Goal: Obtain resource: Obtain resource

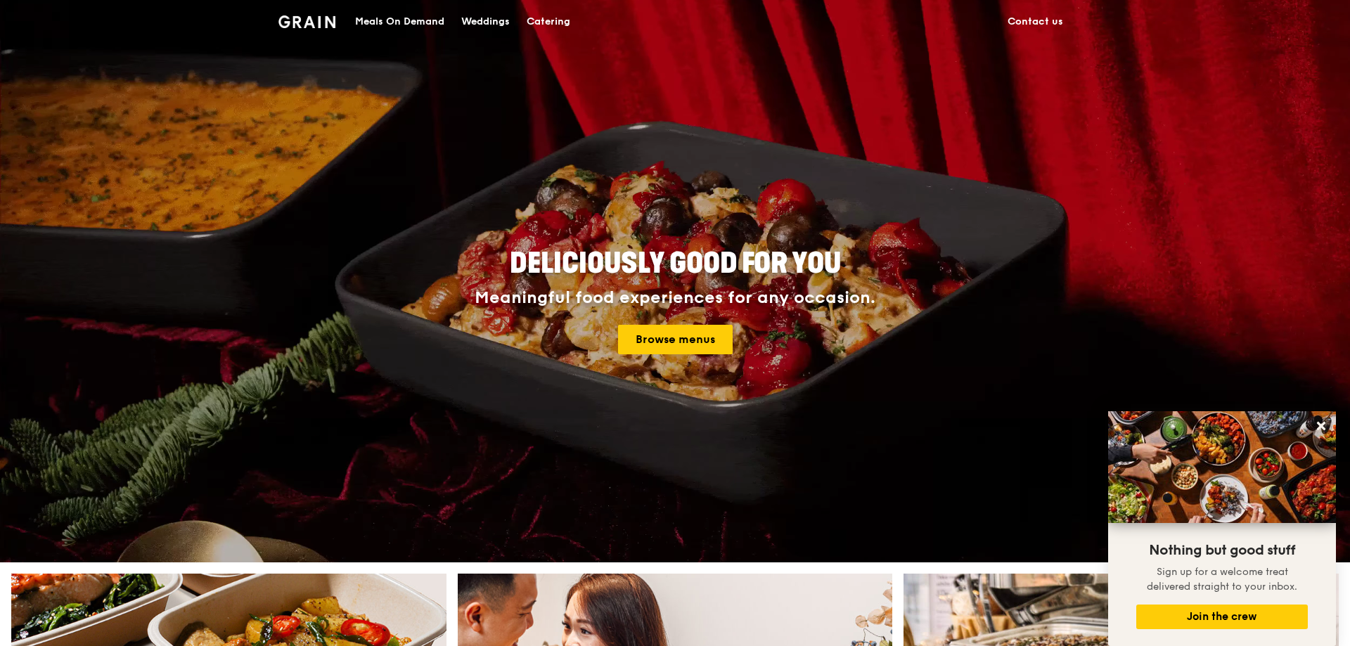
click at [539, 18] on div "Catering" at bounding box center [549, 22] width 44 height 42
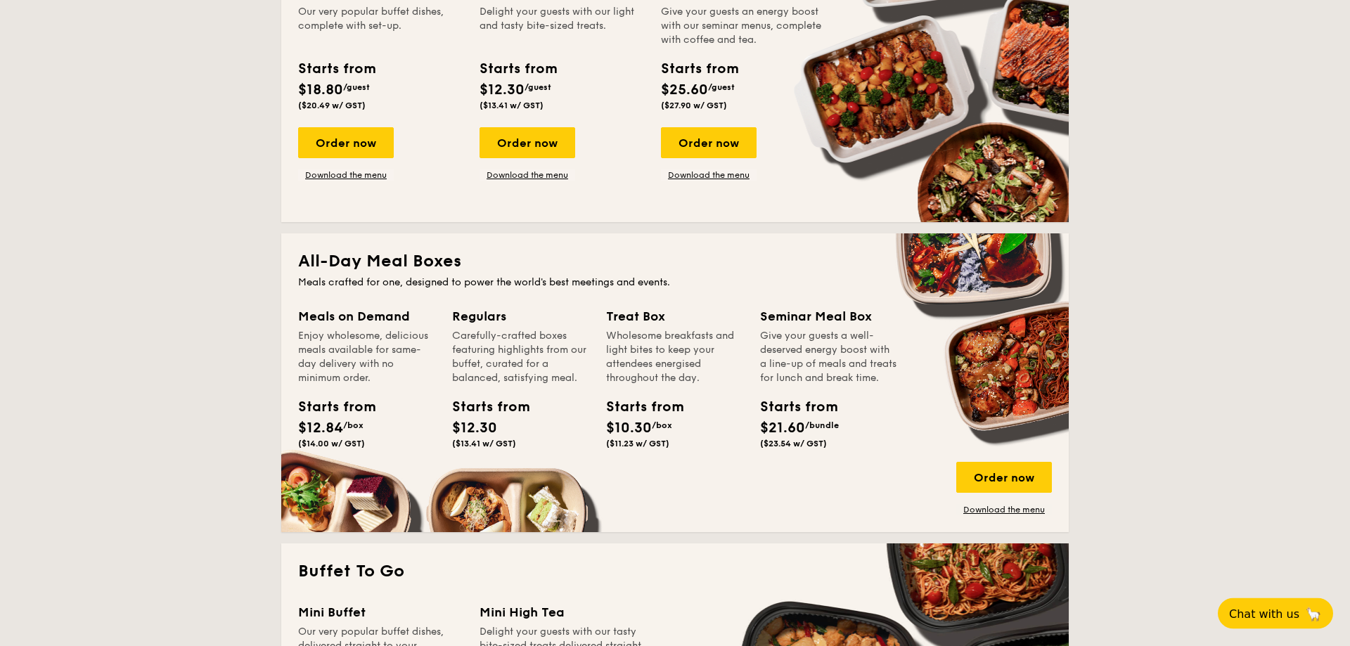
scroll to position [717, 0]
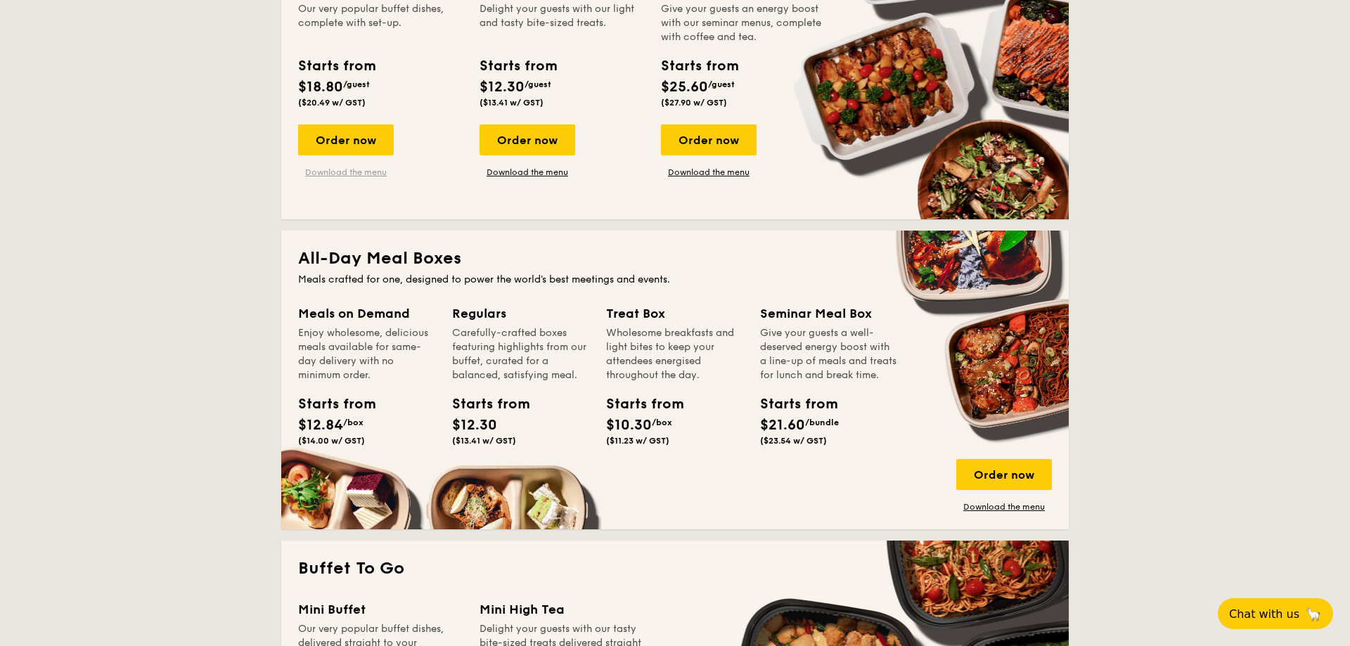
click at [356, 169] on link "Download the menu" at bounding box center [346, 172] width 96 height 11
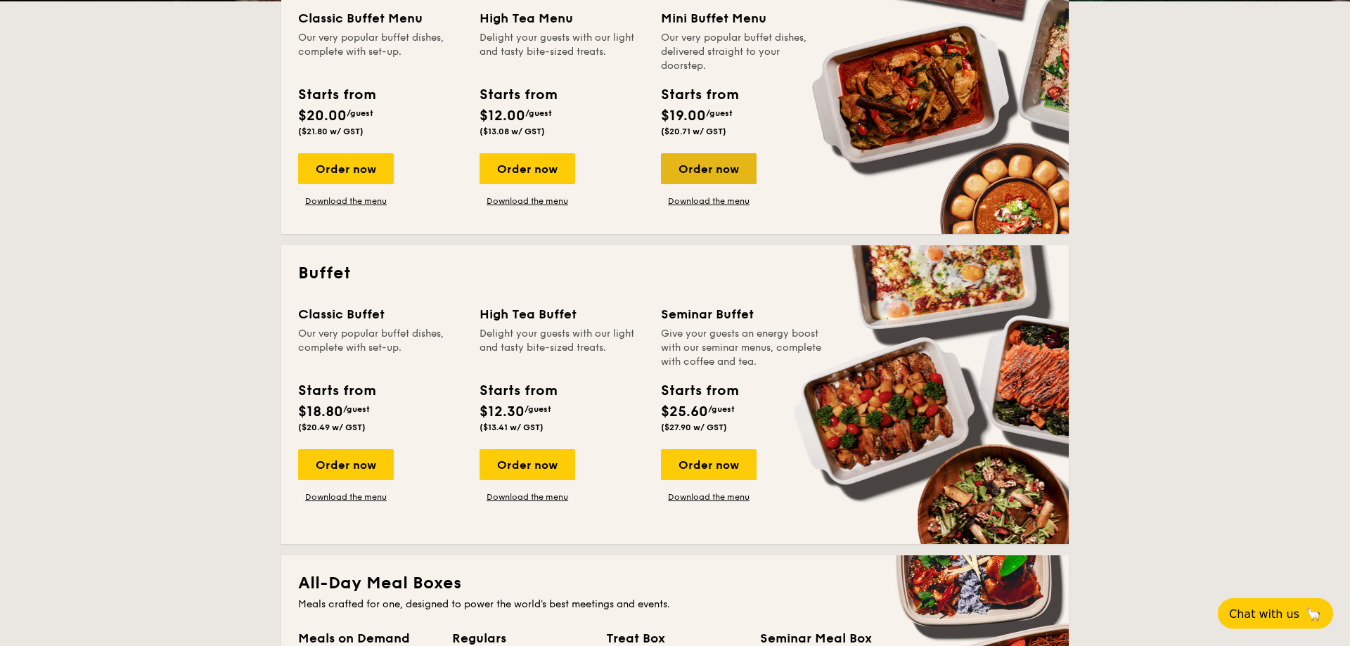
scroll to position [359, 0]
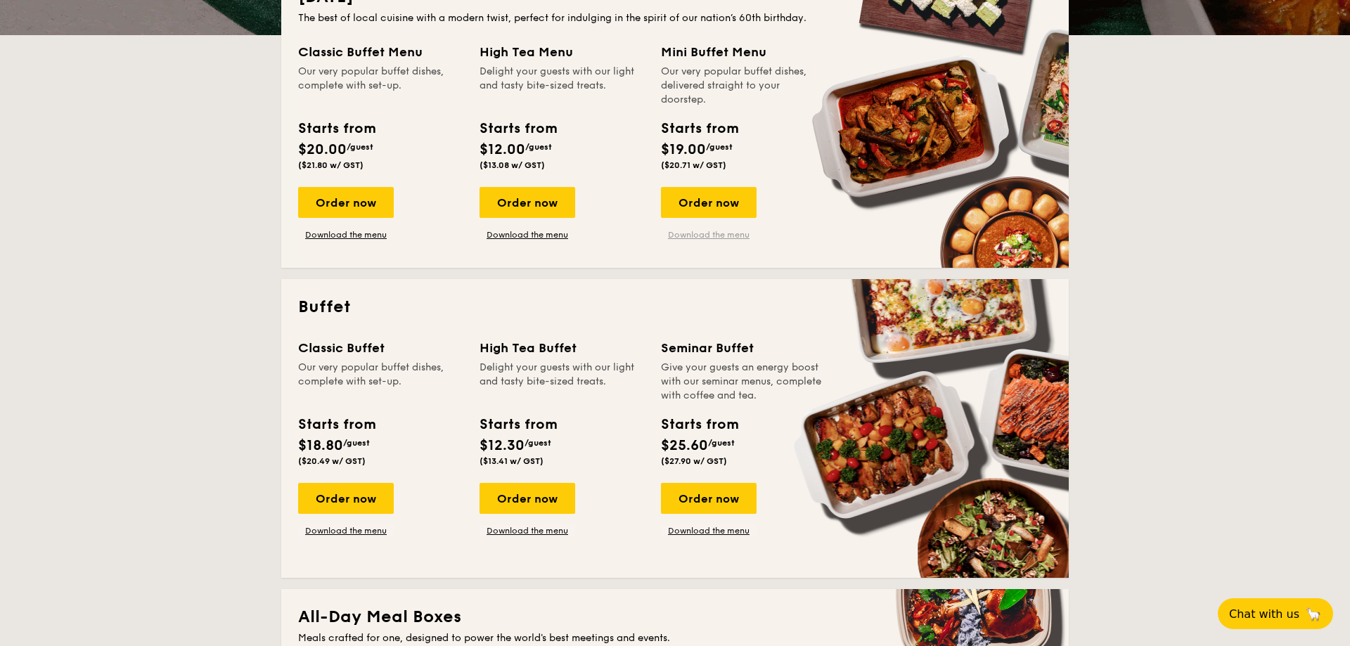
click at [710, 233] on link "Download the menu" at bounding box center [709, 234] width 96 height 11
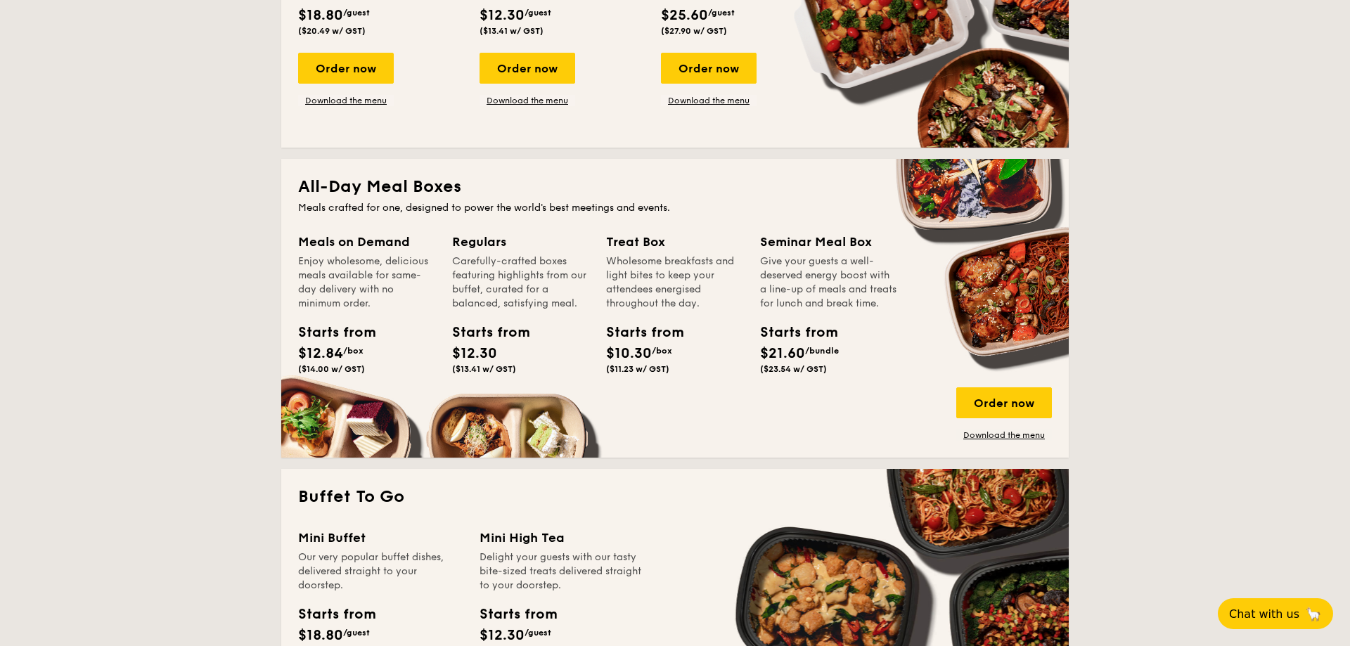
scroll to position [574, 0]
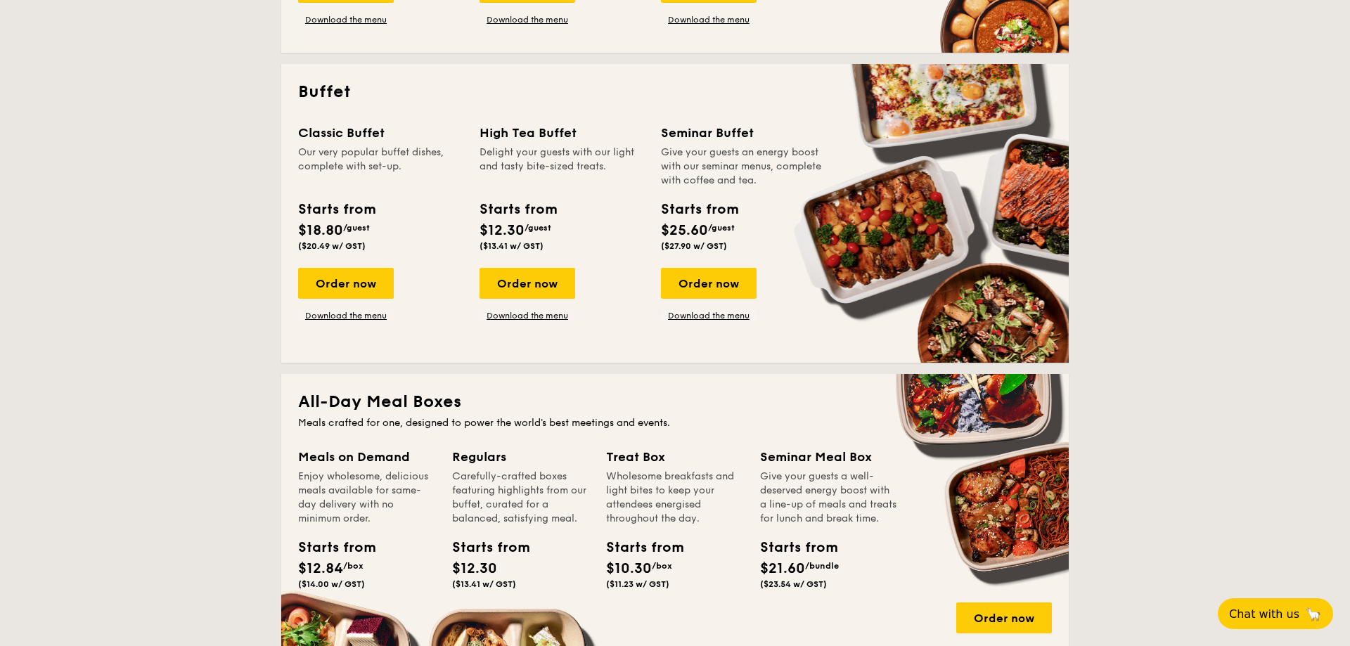
drag, startPoint x: 516, startPoint y: 474, endPoint x: 520, endPoint y: 538, distance: 64.1
click at [521, 537] on div "Regulars Carefully-crafted boxes featuring highlights from our buffet, curated …" at bounding box center [520, 521] width 137 height 148
click at [597, 506] on div "Regulars Carefully-crafted boxes featuring highlights from our buffet, curated …" at bounding box center [529, 537] width 154 height 181
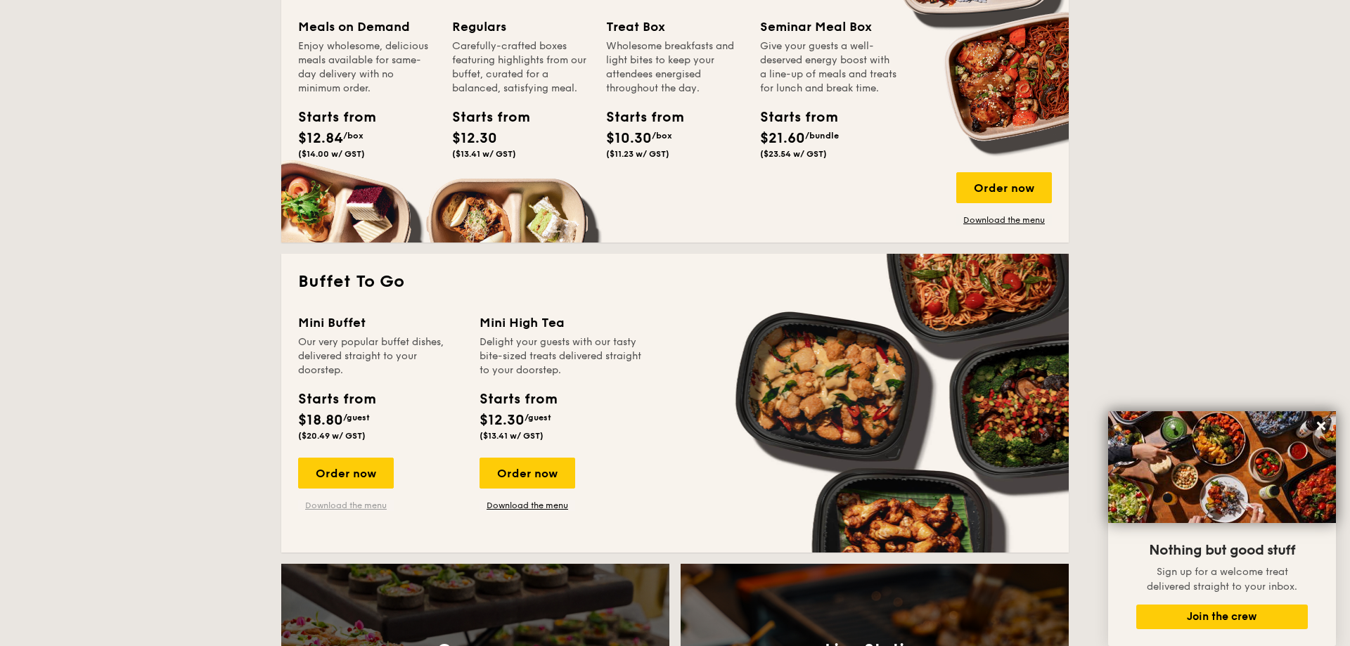
click at [380, 502] on link "Download the menu" at bounding box center [346, 505] width 96 height 11
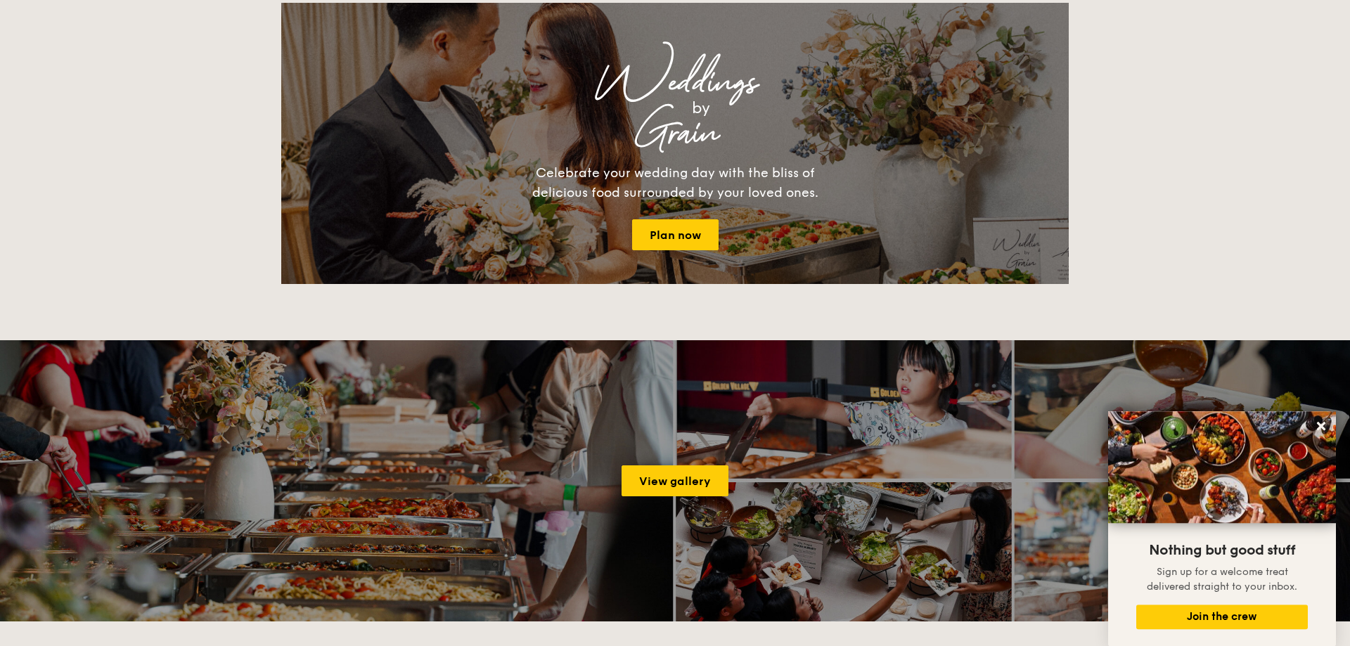
scroll to position [1865, 0]
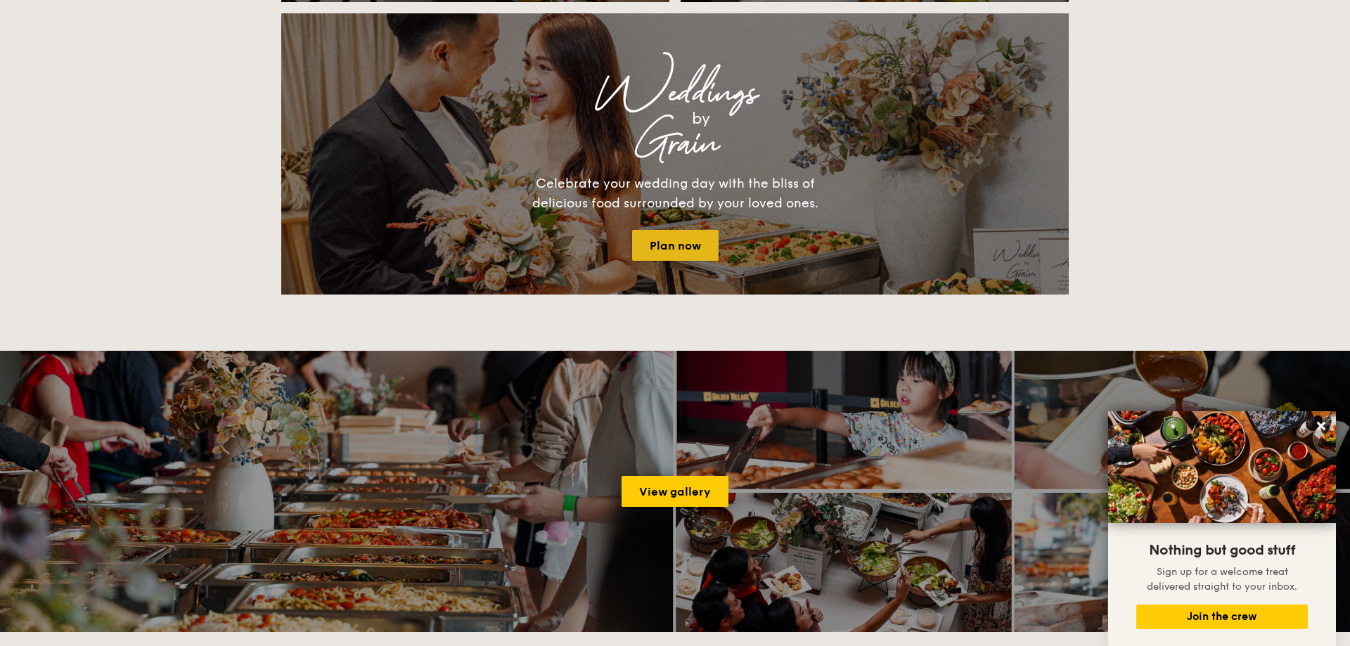
click at [670, 244] on link "Plan now" at bounding box center [675, 245] width 87 height 31
